Goal: Task Accomplishment & Management: Contribute content

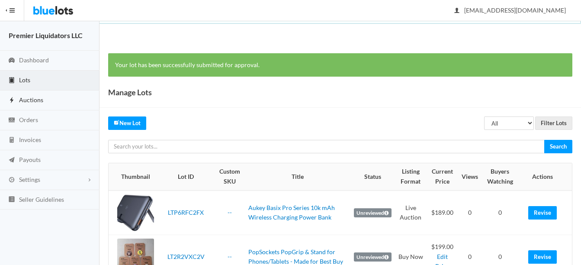
click at [30, 98] on span "Auctions" at bounding box center [31, 99] width 24 height 7
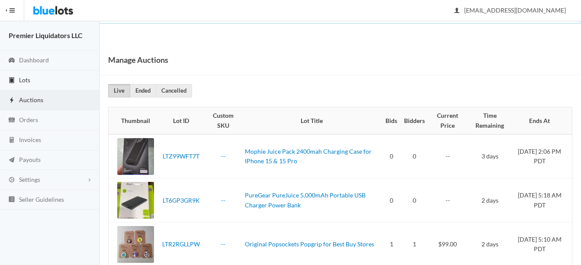
click at [24, 77] on span "Lots" at bounding box center [24, 79] width 11 height 7
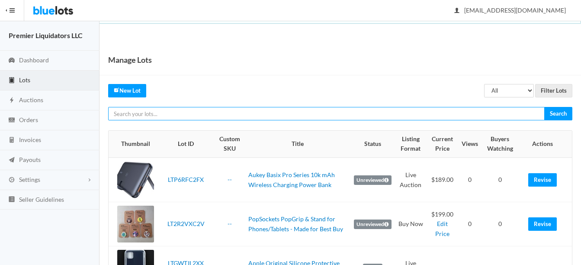
click at [203, 109] on input "text" at bounding box center [326, 113] width 436 height 13
type input "car"
click at [544, 107] on input "Search" at bounding box center [558, 113] width 28 height 13
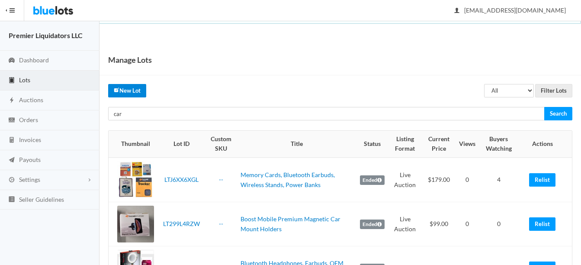
click at [120, 85] on link "New Lot" at bounding box center [127, 90] width 38 height 13
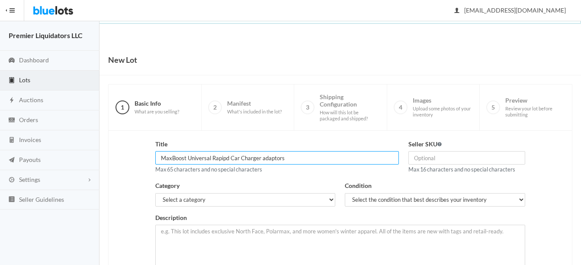
click at [263, 155] on input "MaxBoost Universal Rapipd Car Charger adaptors" at bounding box center [277, 157] width 244 height 13
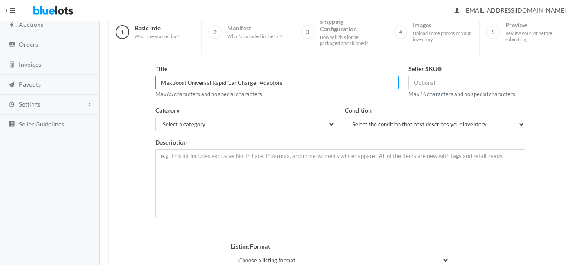
scroll to position [87, 0]
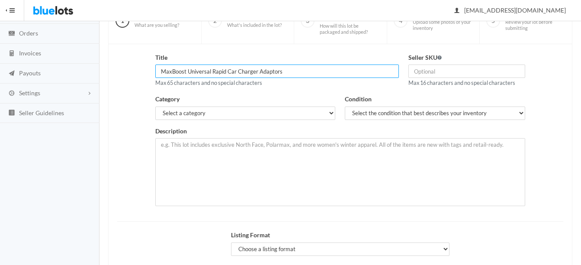
type input "MaxBoost Universal Rapid Car Charger Adaptors"
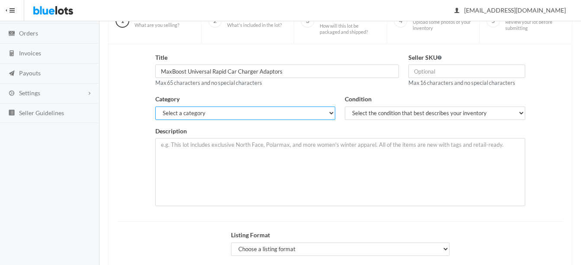
click at [192, 110] on select "Select a category Electronics Clothing, Shoes & Accessories Appliances Home & G…" at bounding box center [245, 112] width 180 height 13
select select "1"
click at [155, 106] on select "Select a category Electronics Clothing, Shoes & Accessories Appliances Home & G…" at bounding box center [245, 112] width 180 height 13
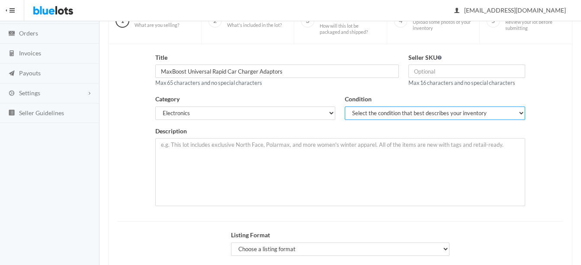
click at [378, 111] on select "Select the condition that best describes your inventory Brand New Shelf Pulls C…" at bounding box center [435, 112] width 180 height 13
select select "1"
click at [345, 106] on select "Select the condition that best describes your inventory Brand New Shelf Pulls C…" at bounding box center [435, 112] width 180 height 13
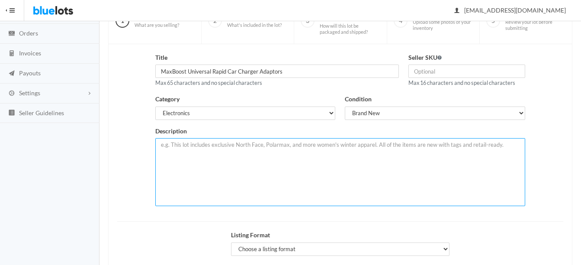
click at [339, 162] on textarea at bounding box center [340, 172] width 370 height 68
type textarea "New in retail box, Lot of 100 MaxBoost Qualcomm 3.0 Rapid car charger adaptors …"
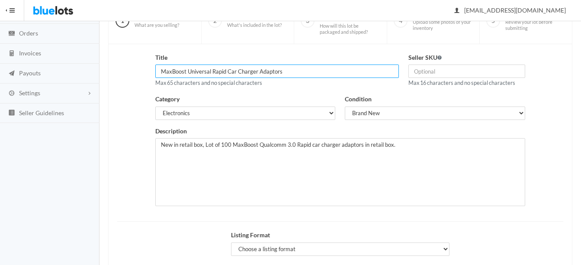
click at [306, 67] on input "MaxBoost Universal Rapid Car Charger Adaptors" at bounding box center [277, 70] width 244 height 13
type input "MaxBoost Universal Rapid Car Charger Adaptors - Dual Port"
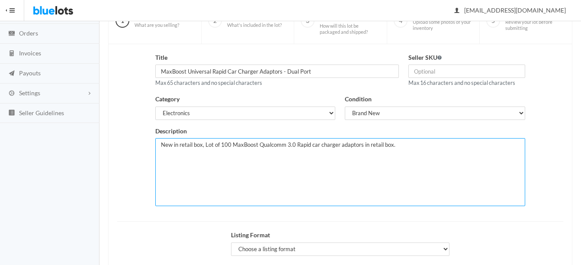
click at [422, 147] on textarea "New in retail box, Lot of 100 MaxBoost Qualcomm 3.0 Rapid car charger adaptors …" at bounding box center [340, 172] width 370 height 68
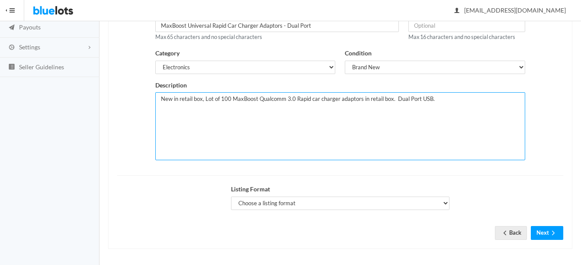
scroll to position [134, 0]
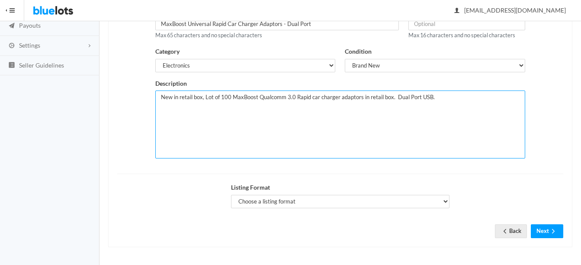
type textarea "New in retail box, Lot of 100 MaxBoost Qualcomm 3.0 Rapid car charger adaptors …"
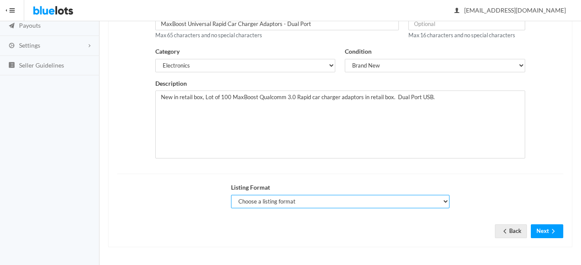
click at [249, 202] on select "Choose a listing format Auction Buy Now" at bounding box center [340, 201] width 218 height 13
select select "true"
click at [231, 195] on select "Choose a listing format Auction Buy Now" at bounding box center [340, 201] width 218 height 13
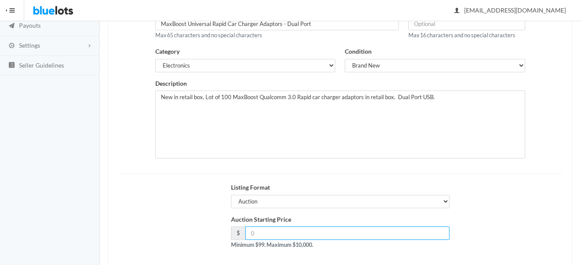
click at [353, 233] on input "number" at bounding box center [347, 232] width 204 height 13
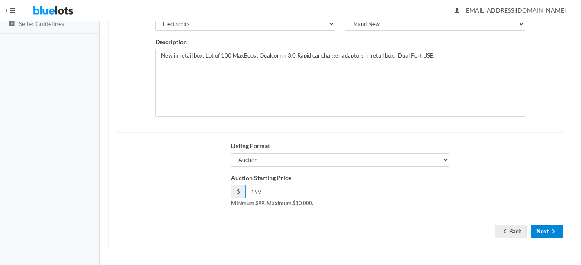
type input "199"
click at [548, 229] on button "Next" at bounding box center [547, 230] width 32 height 13
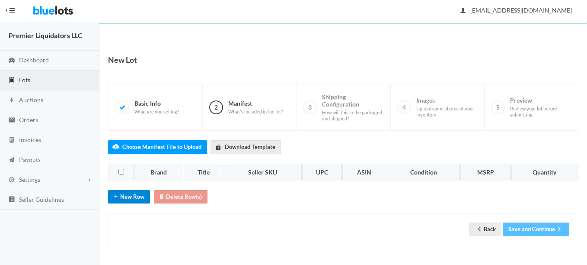
drag, startPoint x: 119, startPoint y: 194, endPoint x: 132, endPoint y: 192, distance: 13.0
click at [119, 194] on icon "add" at bounding box center [116, 196] width 9 height 7
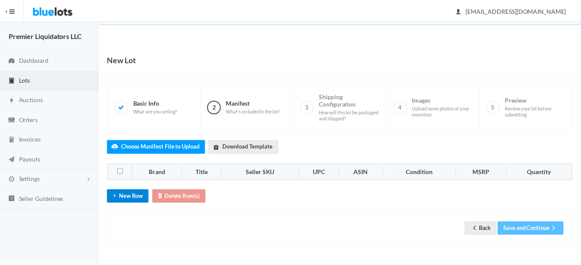
scroll to position [13, 0]
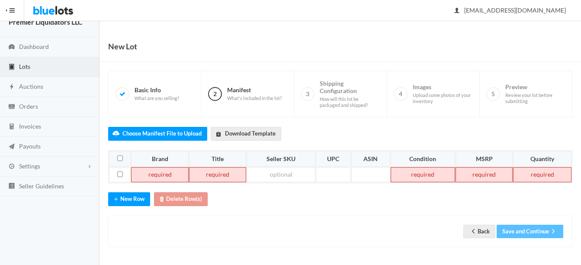
click at [151, 172] on td at bounding box center [160, 175] width 58 height 16
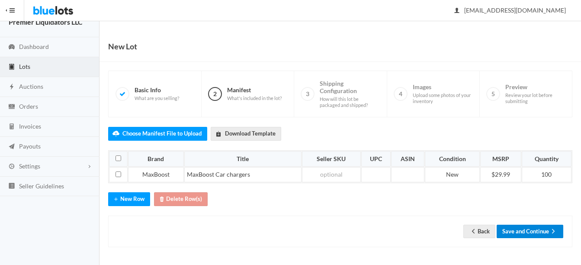
click at [534, 232] on button "Save and Continue" at bounding box center [530, 230] width 67 height 13
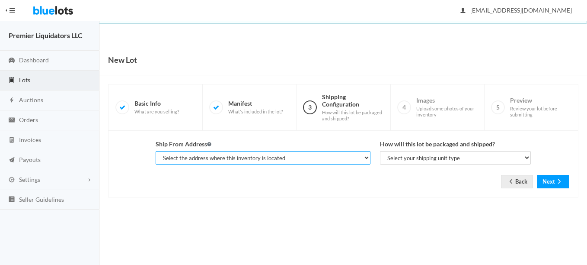
click at [299, 160] on select "Select the address where this inventory is located Premier Liquidatores, [STREE…" at bounding box center [263, 157] width 215 height 13
select select "25095"
click at [156, 151] on select "Select the address where this inventory is located Premier Liquidatores, [STREE…" at bounding box center [263, 157] width 215 height 13
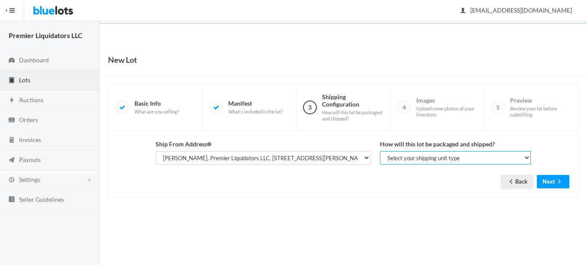
drag, startPoint x: 396, startPoint y: 162, endPoint x: 401, endPoint y: 166, distance: 6.5
click at [396, 162] on select "Select your shipping unit type Parcel Pallet Truckload" at bounding box center [455, 157] width 151 height 13
select select "parcel"
click at [380, 151] on select "Select your shipping unit type Parcel Pallet Truckload" at bounding box center [455, 157] width 151 height 13
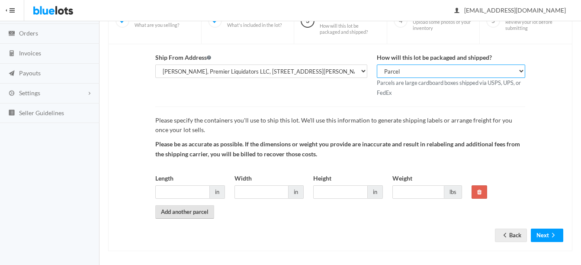
scroll to position [90, 0]
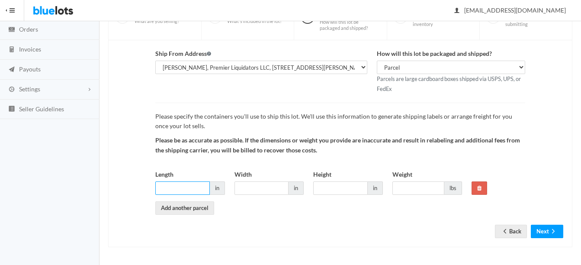
click at [182, 191] on input "Length" at bounding box center [182, 187] width 55 height 13
type input "14"
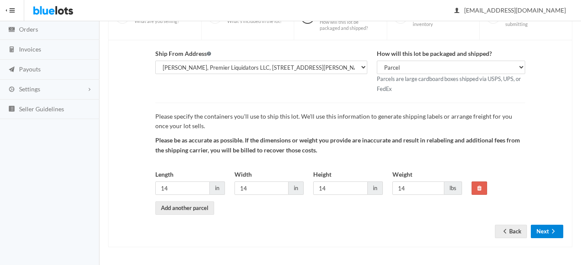
click at [552, 228] on icon "arrow forward" at bounding box center [553, 231] width 9 height 7
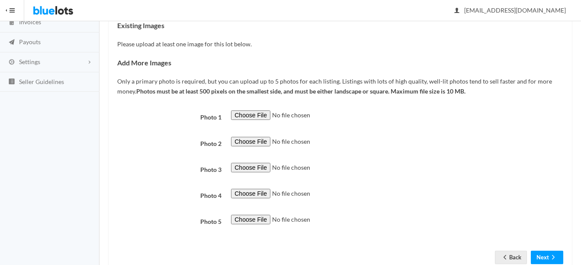
scroll to position [130, 0]
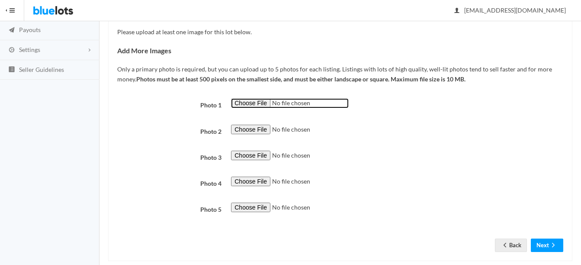
click at [253, 103] on input "file" at bounding box center [290, 103] width 118 height 10
type input "C:\fakepath\thumbnail - 2025-07-09T170919.422.jpg"
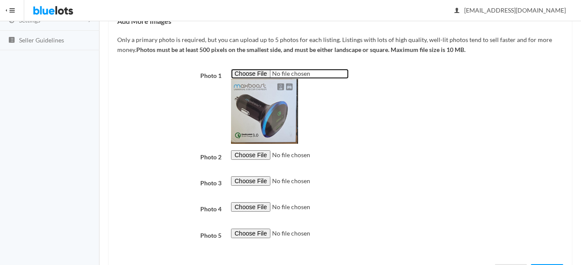
scroll to position [173, 0]
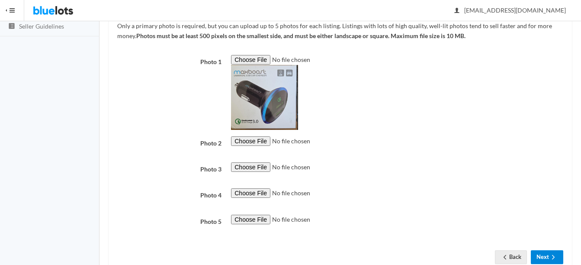
click at [549, 255] on icon "arrow forward" at bounding box center [553, 256] width 9 height 7
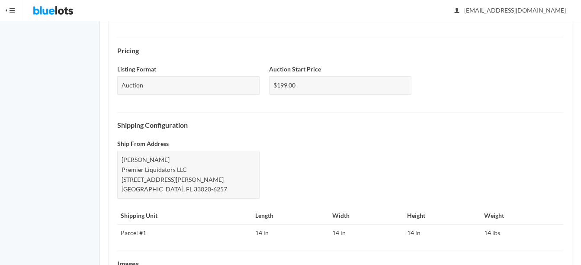
scroll to position [379, 0]
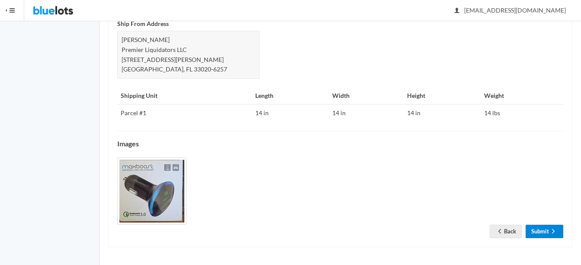
click at [541, 234] on link "Submit" at bounding box center [545, 230] width 38 height 13
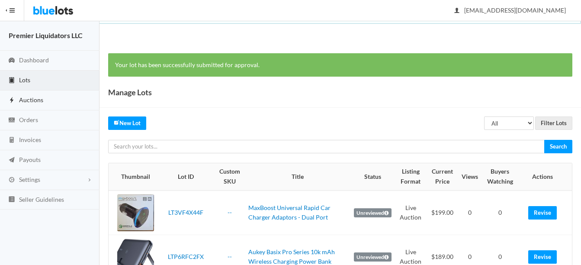
click at [29, 100] on span "Auctions" at bounding box center [31, 99] width 24 height 7
